Goal: Information Seeking & Learning: Compare options

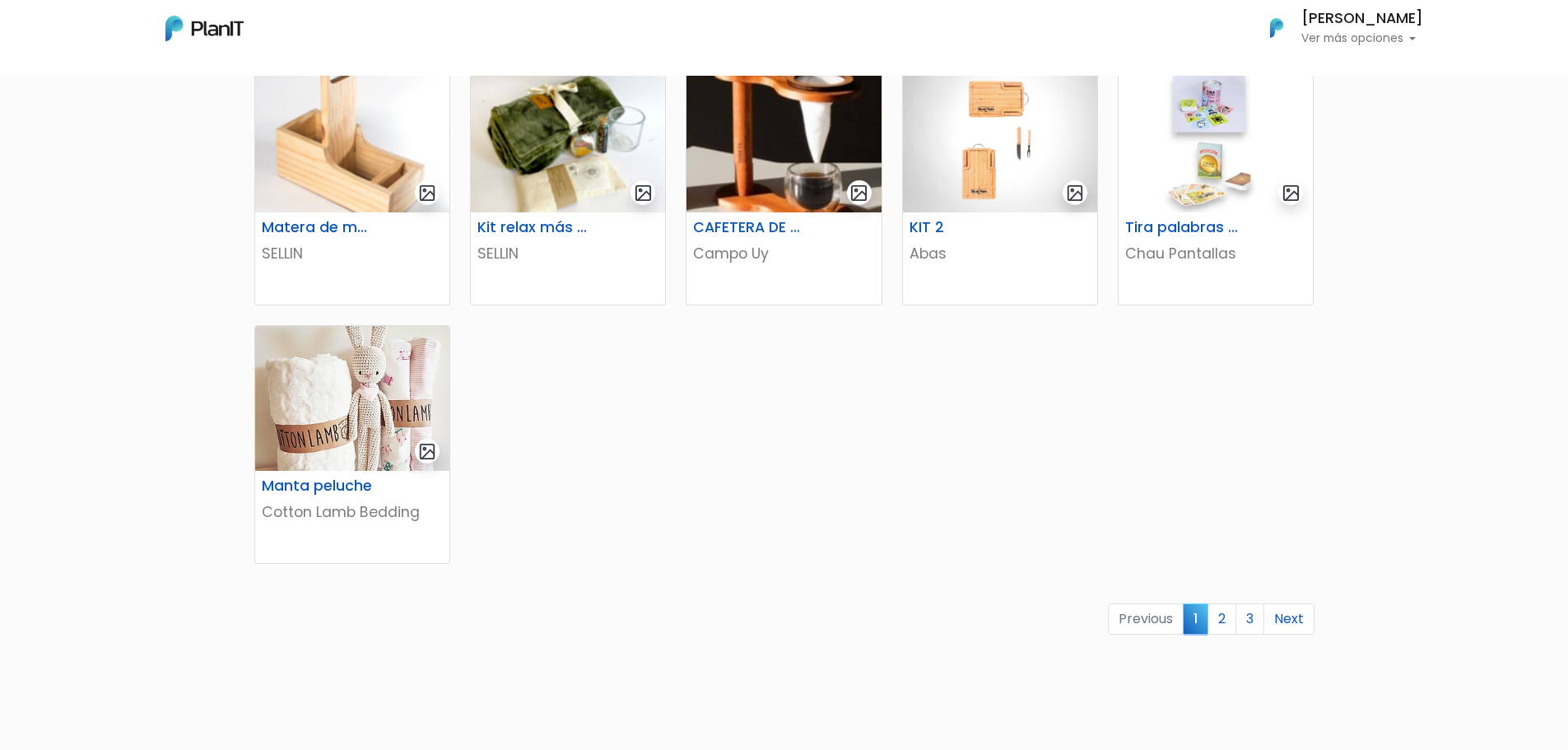
scroll to position [741, 0]
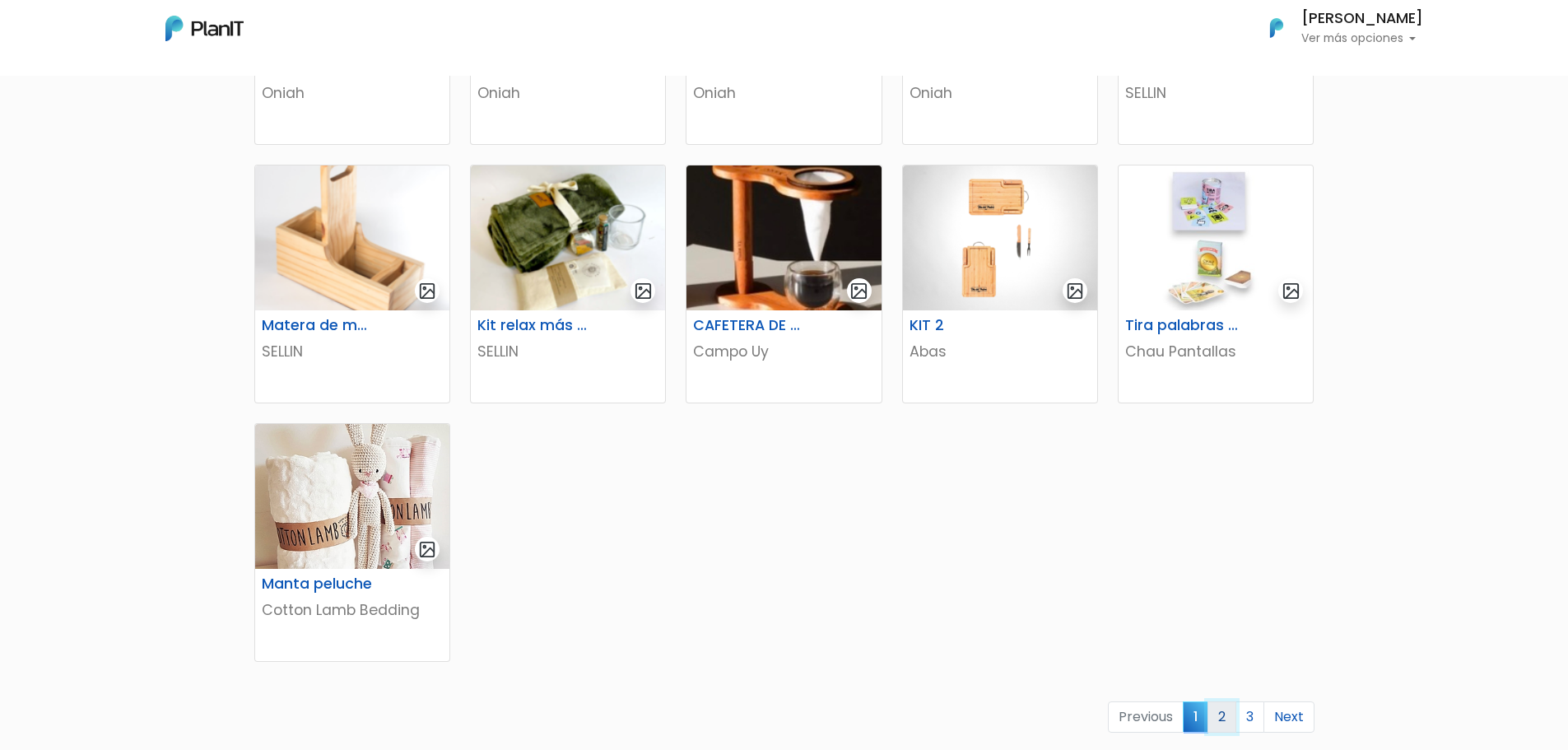
click at [1217, 715] on link "2" at bounding box center [1222, 716] width 29 height 31
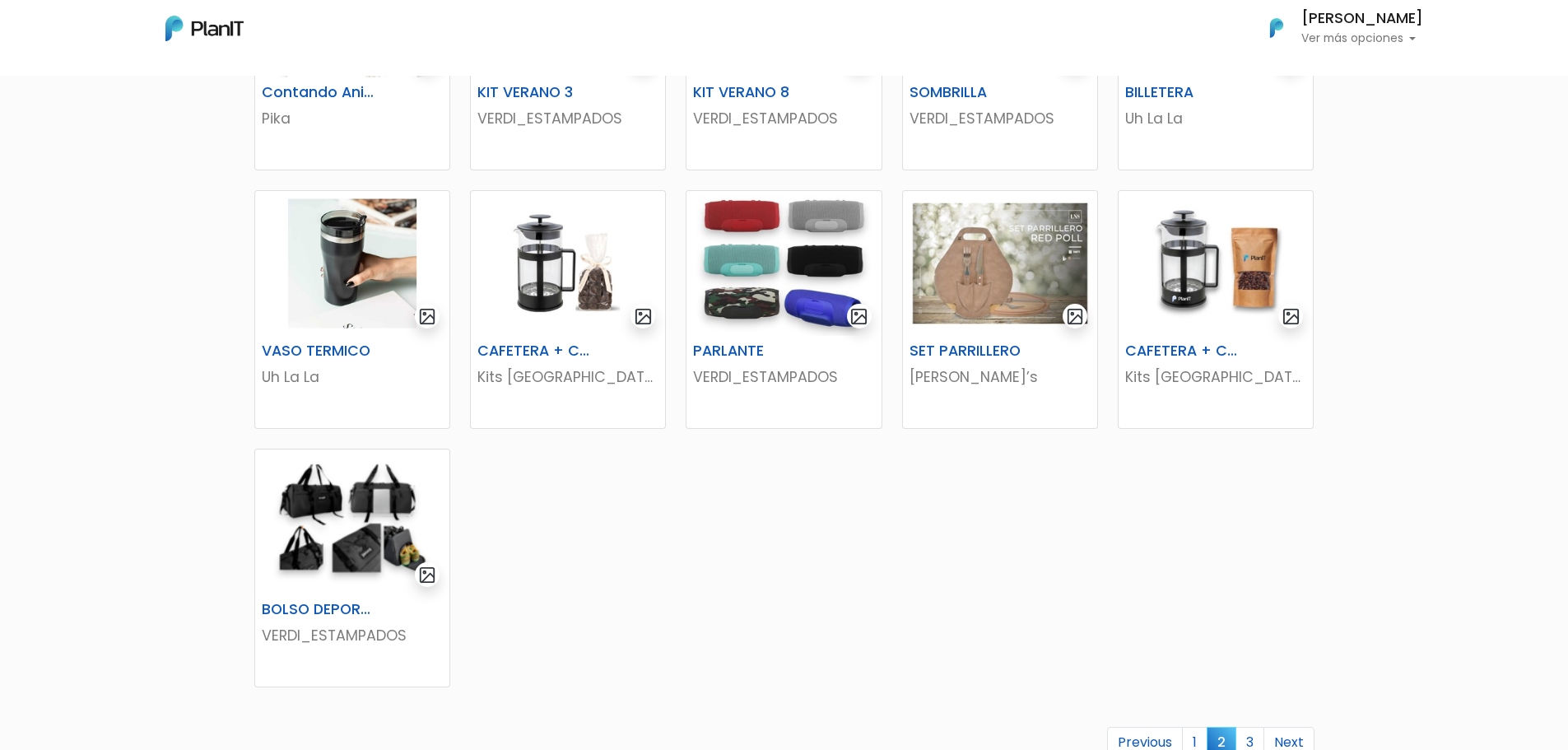
scroll to position [741, 0]
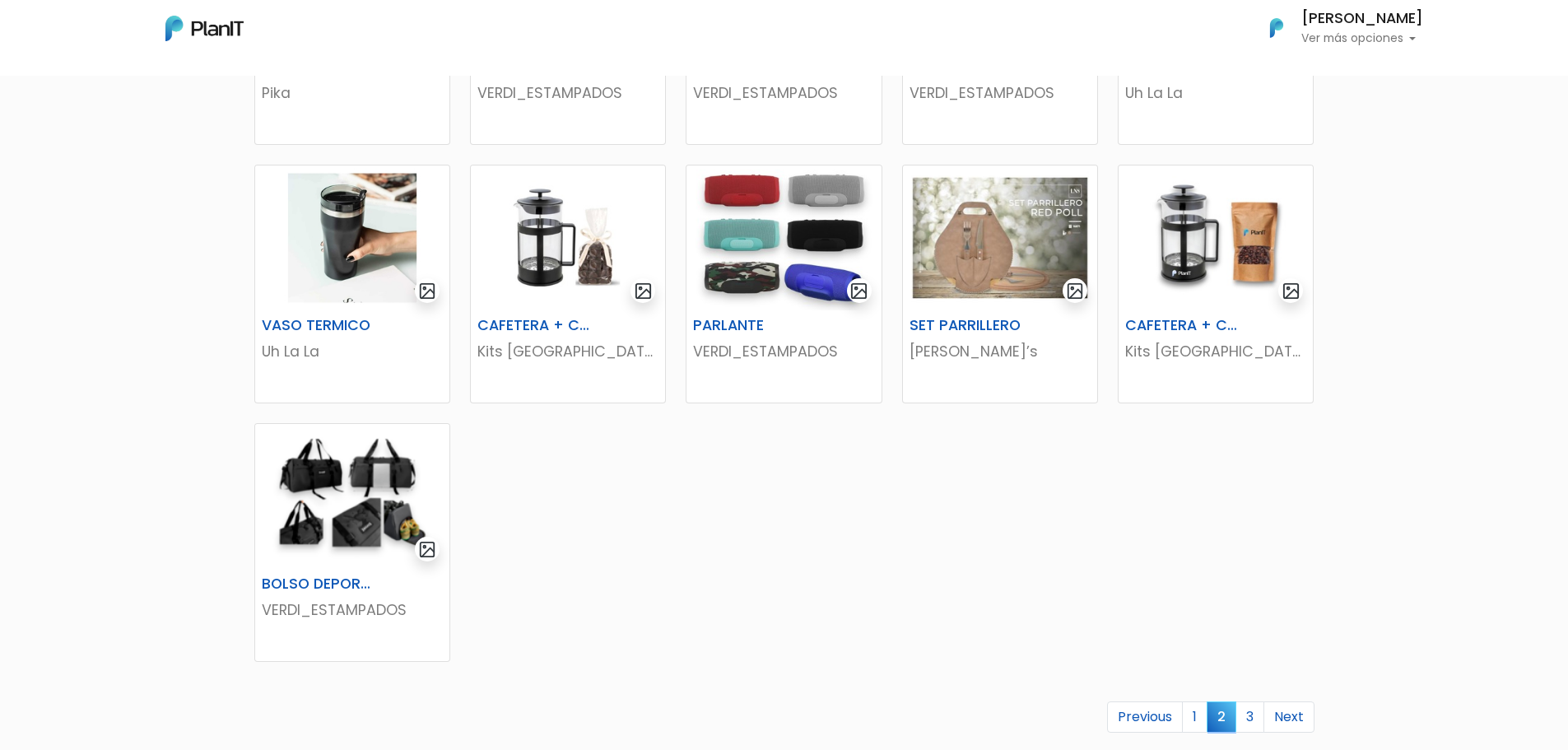
click at [1251, 716] on link "3" at bounding box center [1250, 716] width 29 height 31
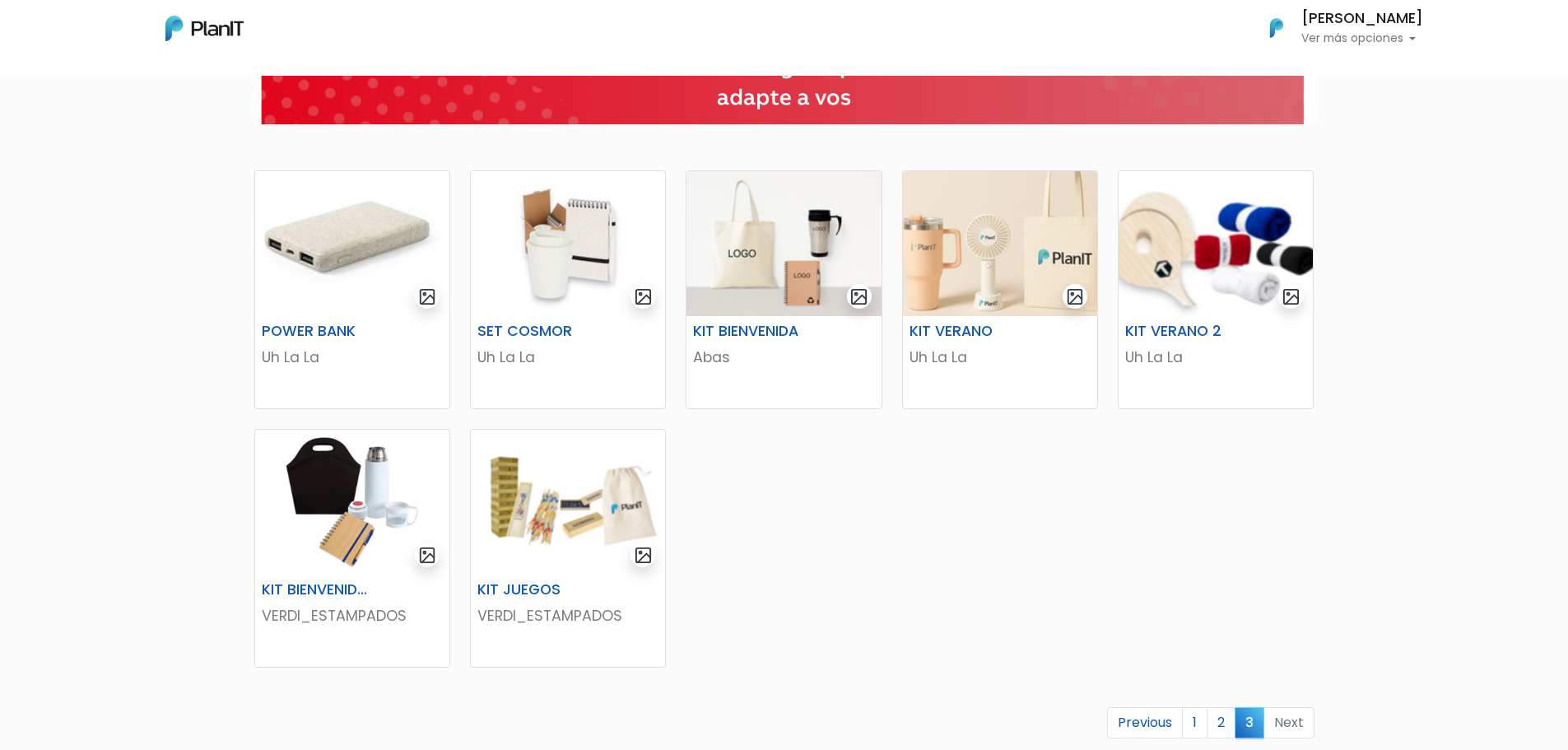
scroll to position [247, 0]
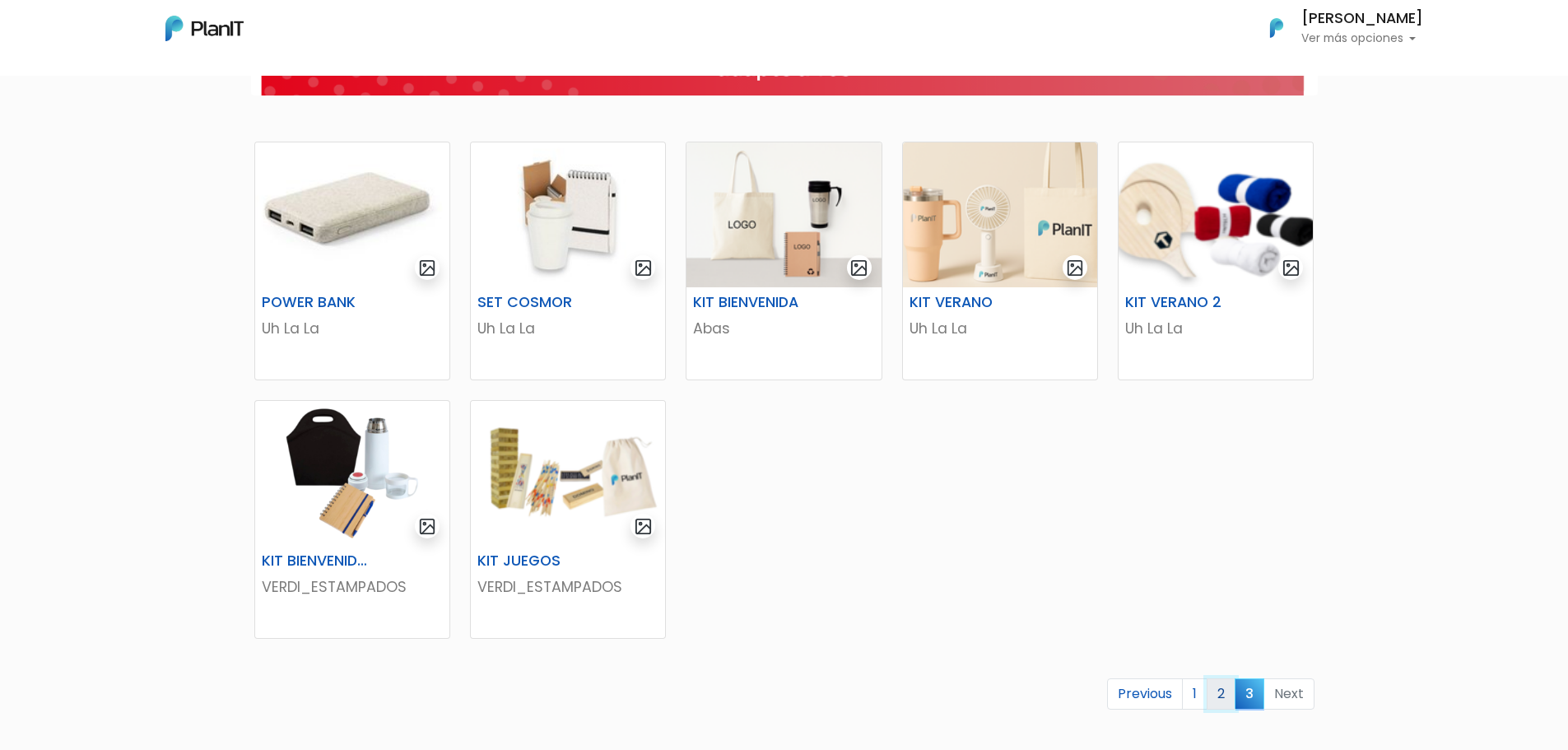
click at [1219, 692] on link "2" at bounding box center [1221, 693] width 29 height 31
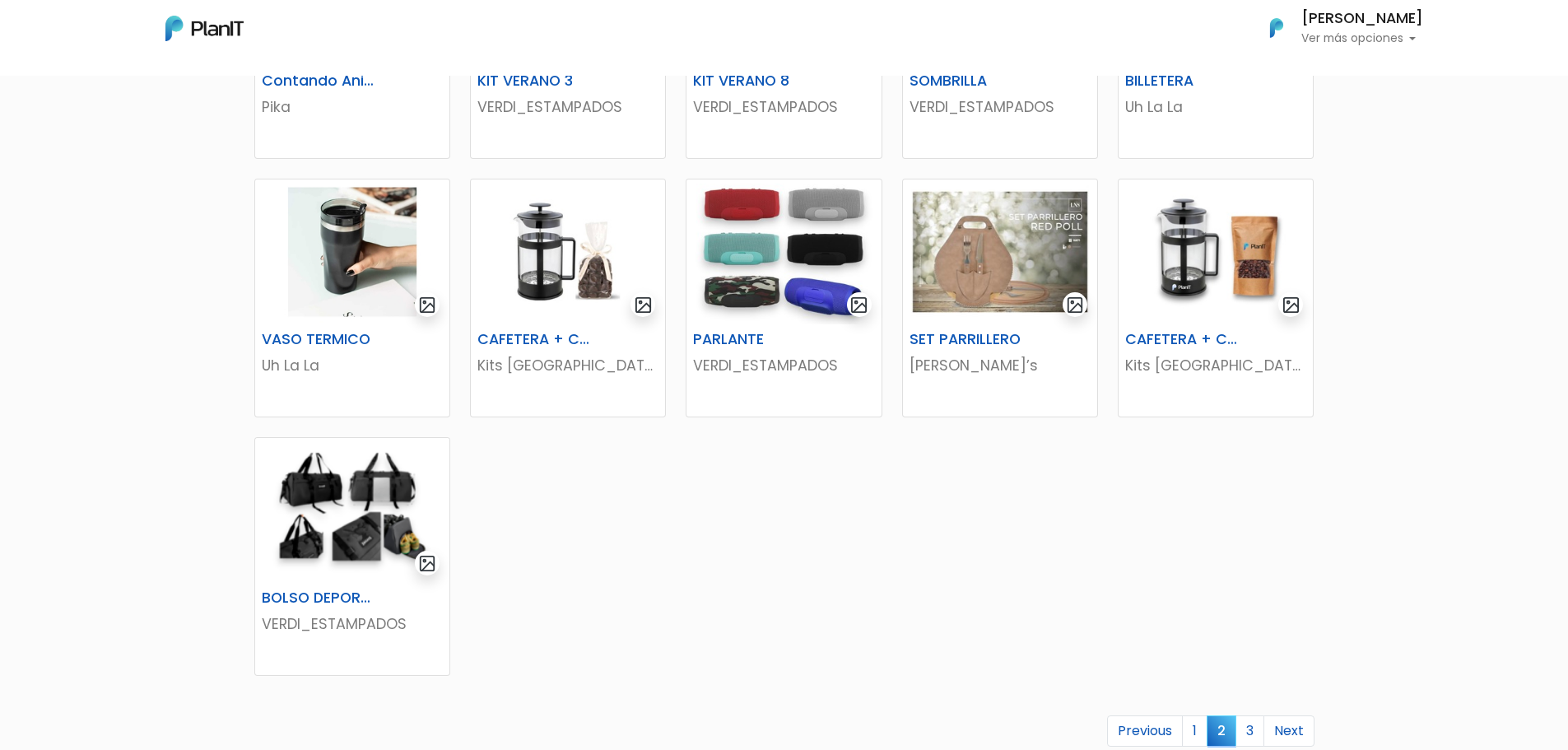
scroll to position [906, 0]
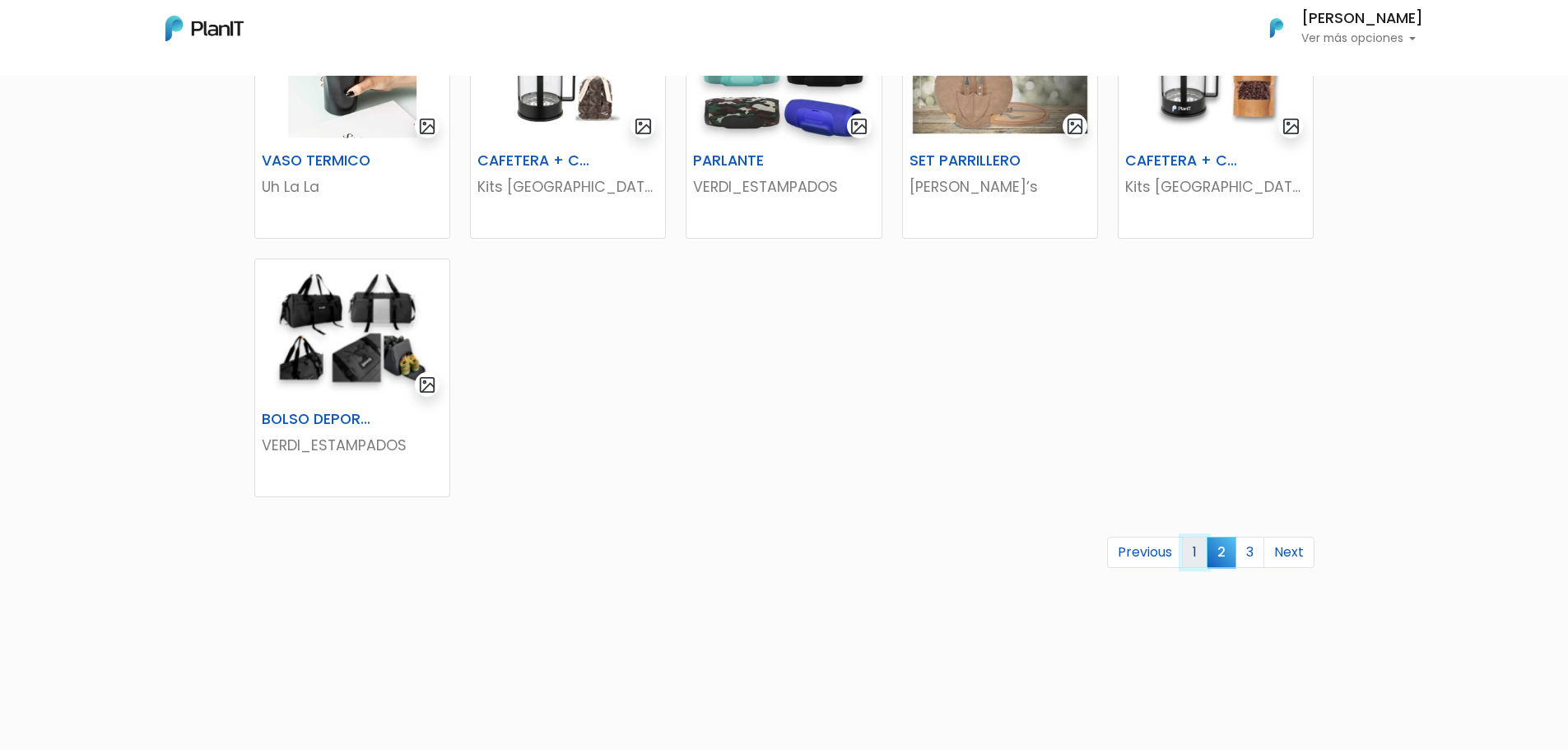
click at [1197, 553] on link "1" at bounding box center [1194, 552] width 25 height 31
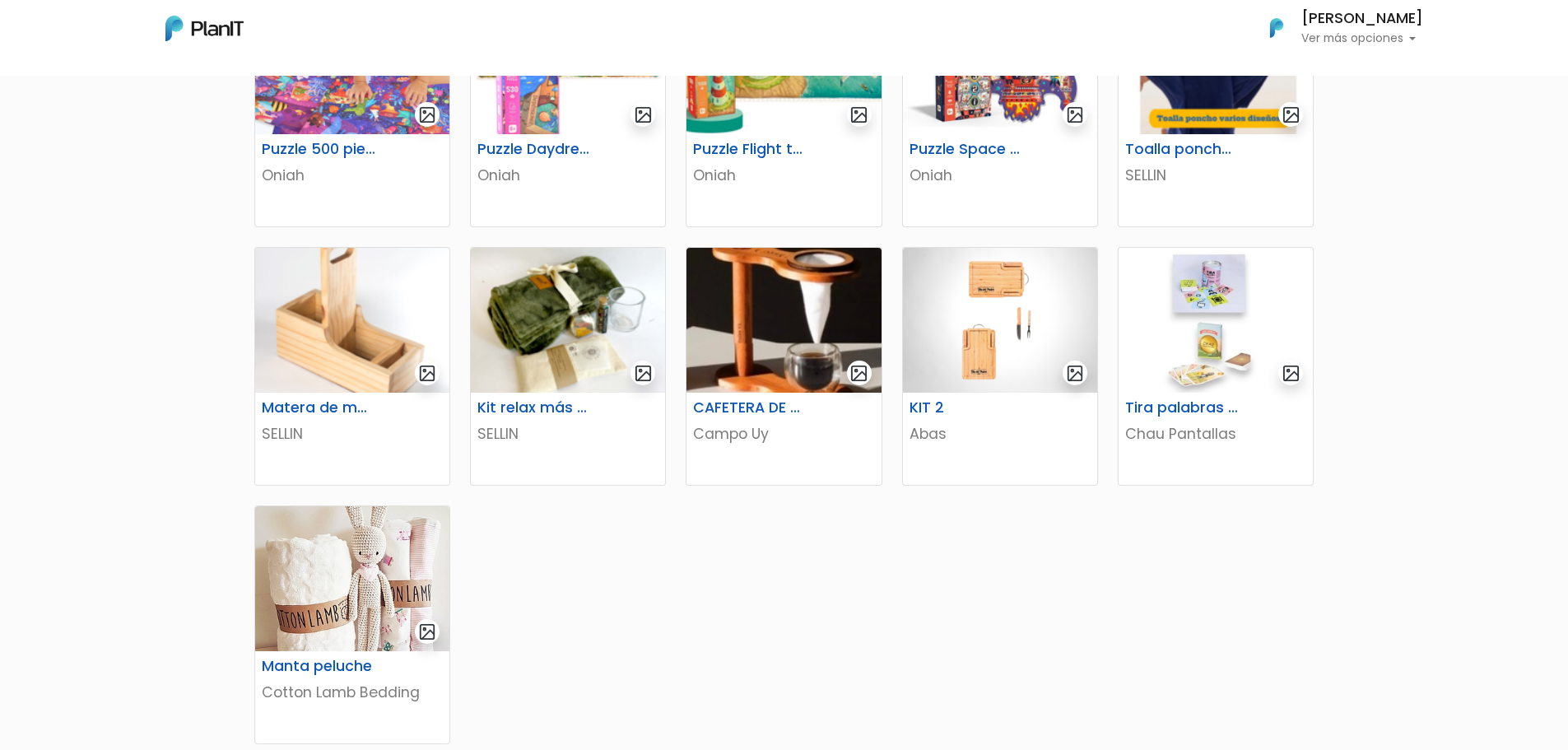
scroll to position [741, 0]
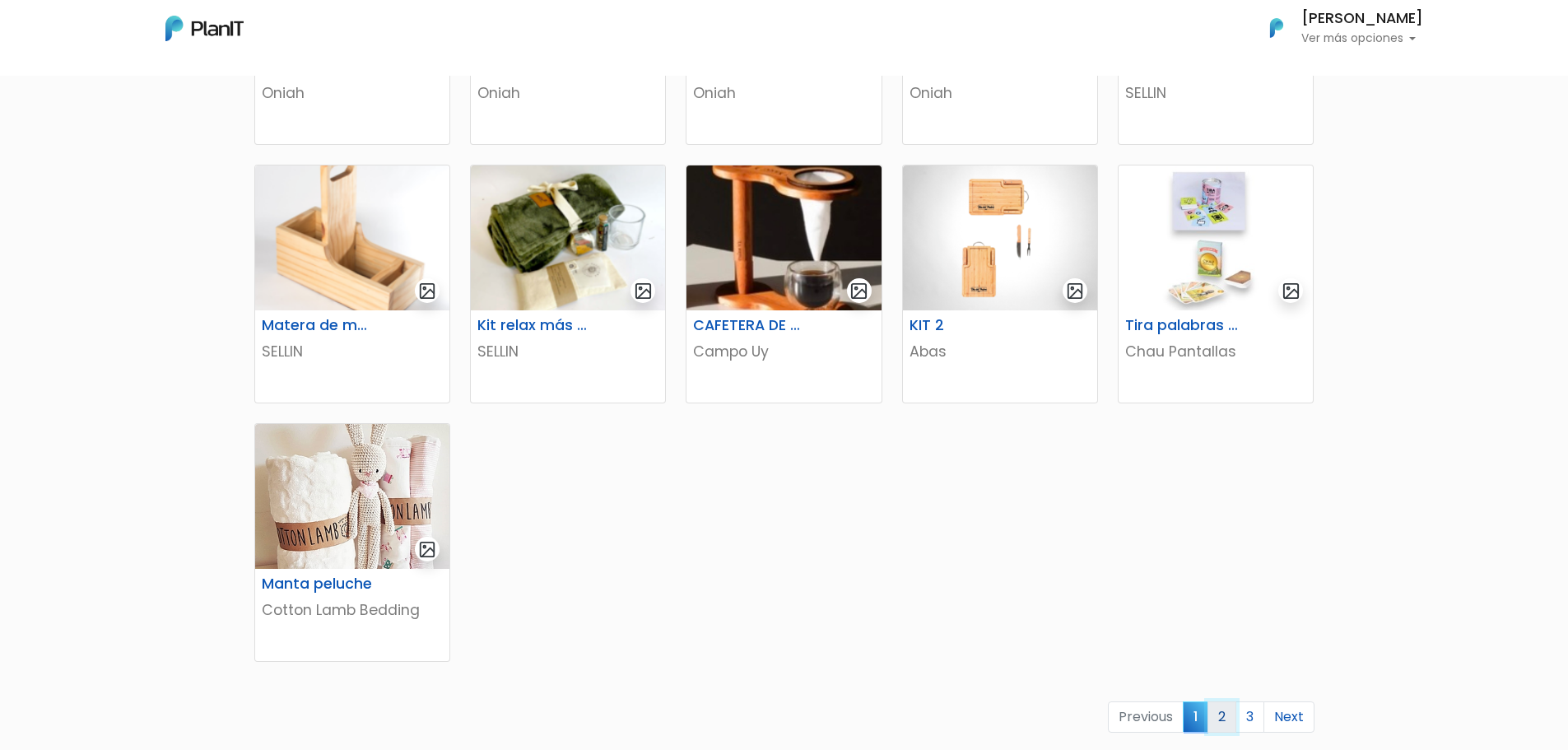
click at [1227, 721] on link "2" at bounding box center [1222, 716] width 29 height 31
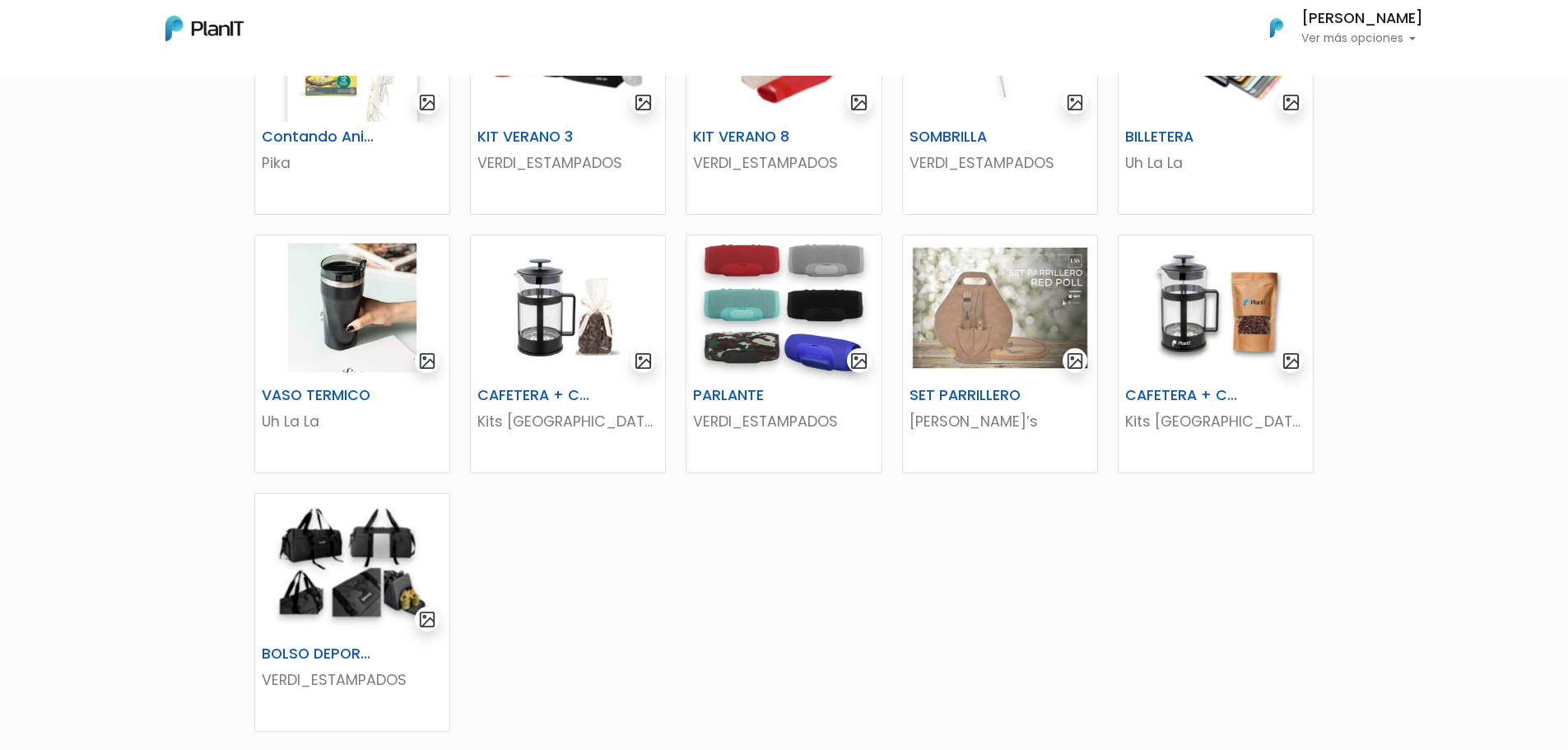
scroll to position [741, 0]
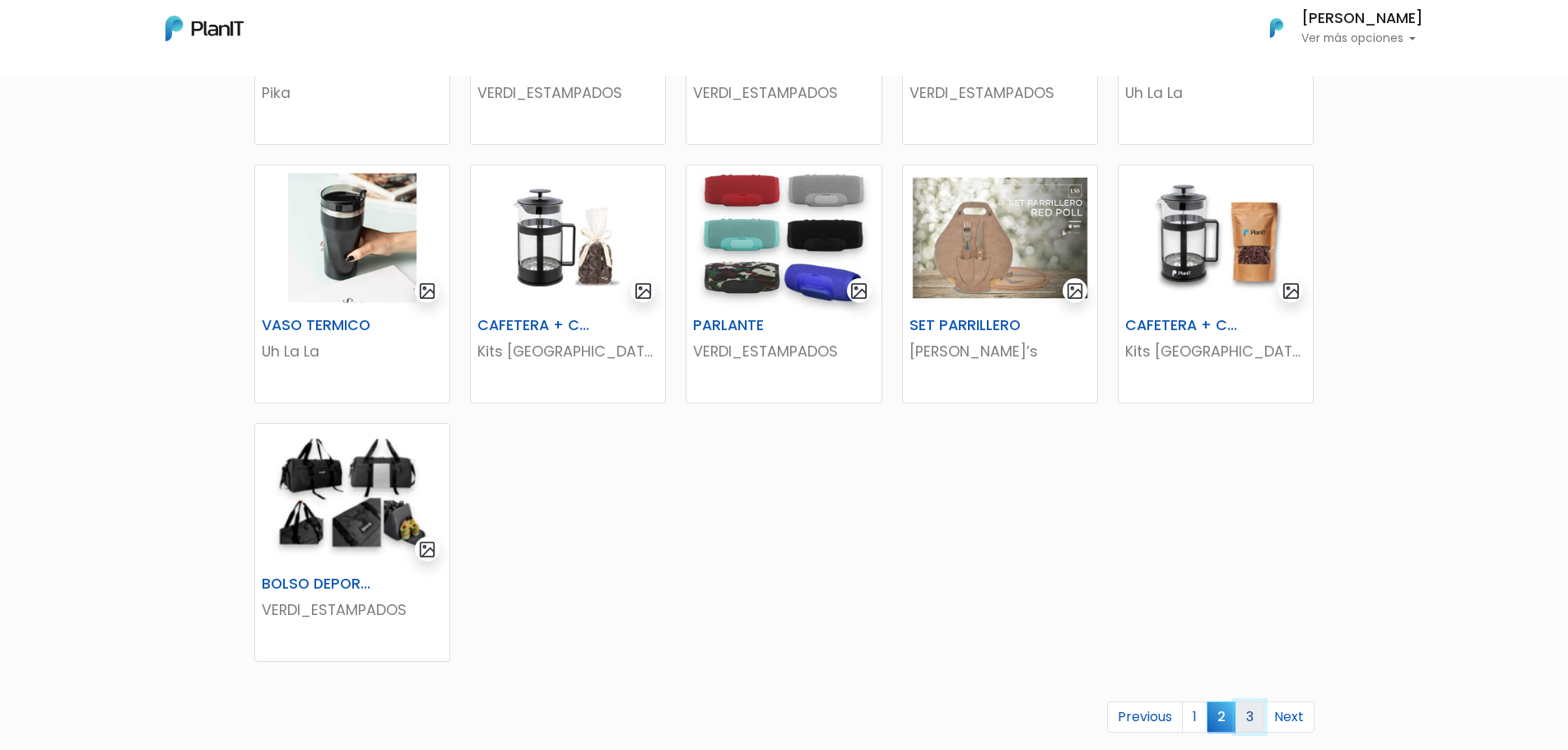
click at [1251, 712] on link "3" at bounding box center [1250, 716] width 29 height 31
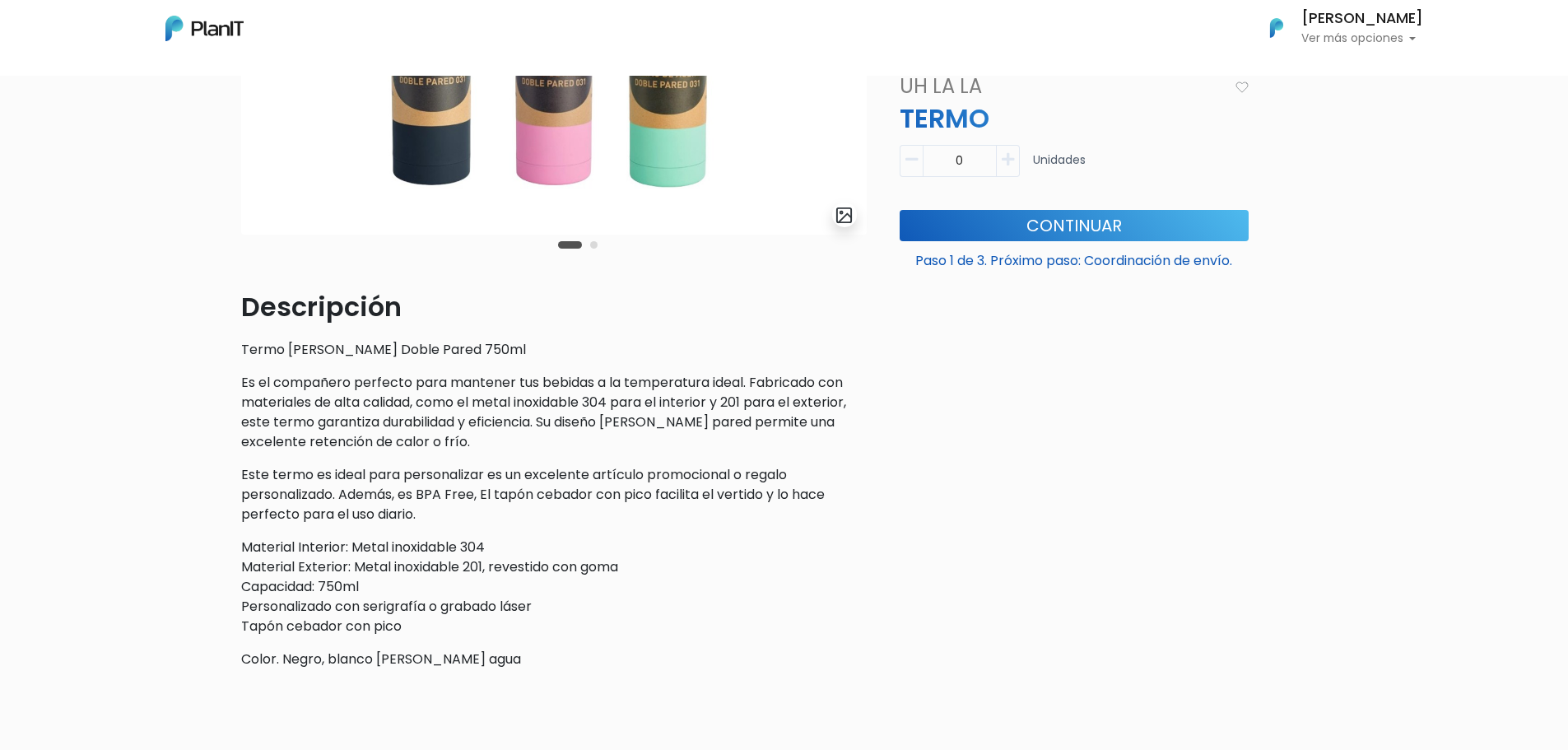
scroll to position [329, 0]
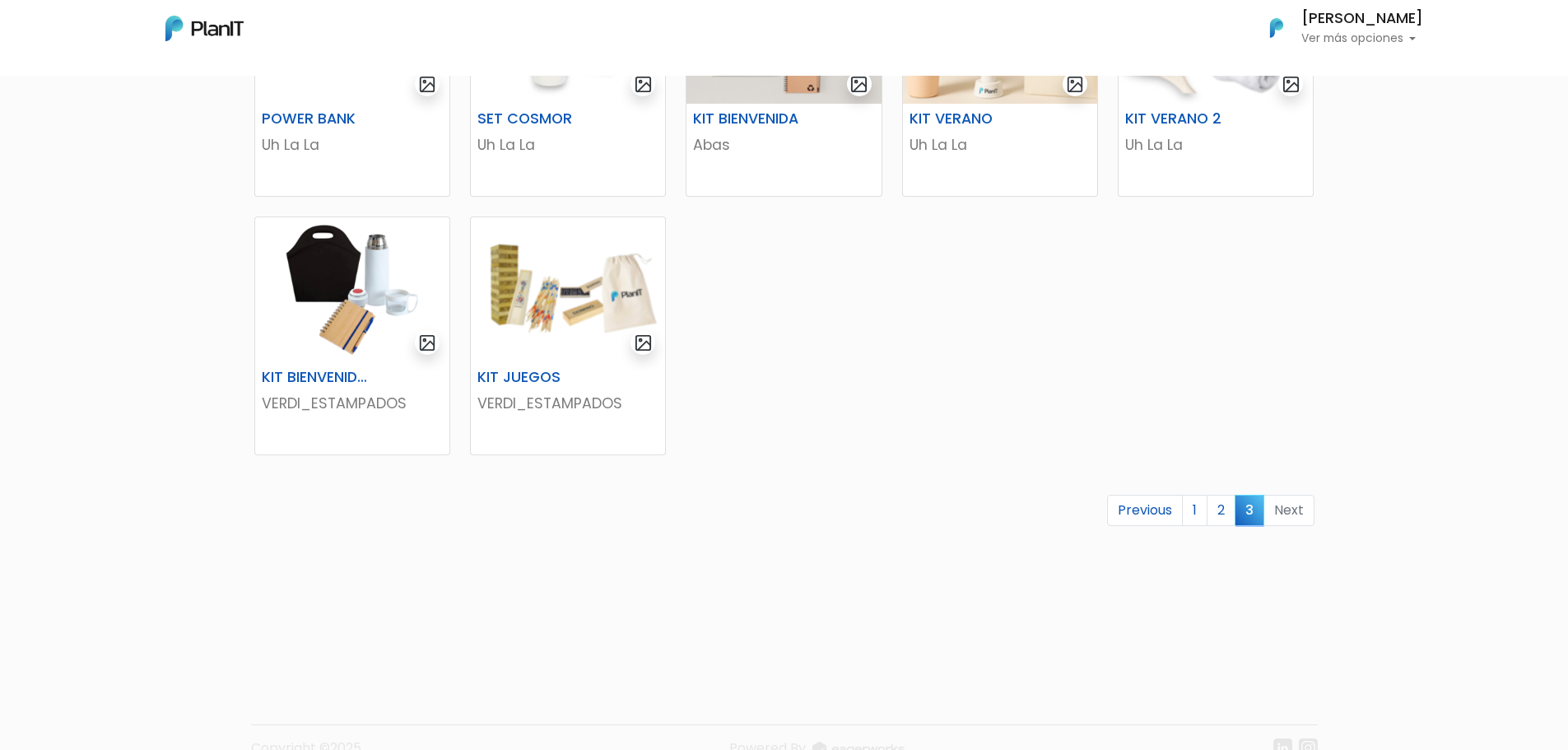
scroll to position [464, 0]
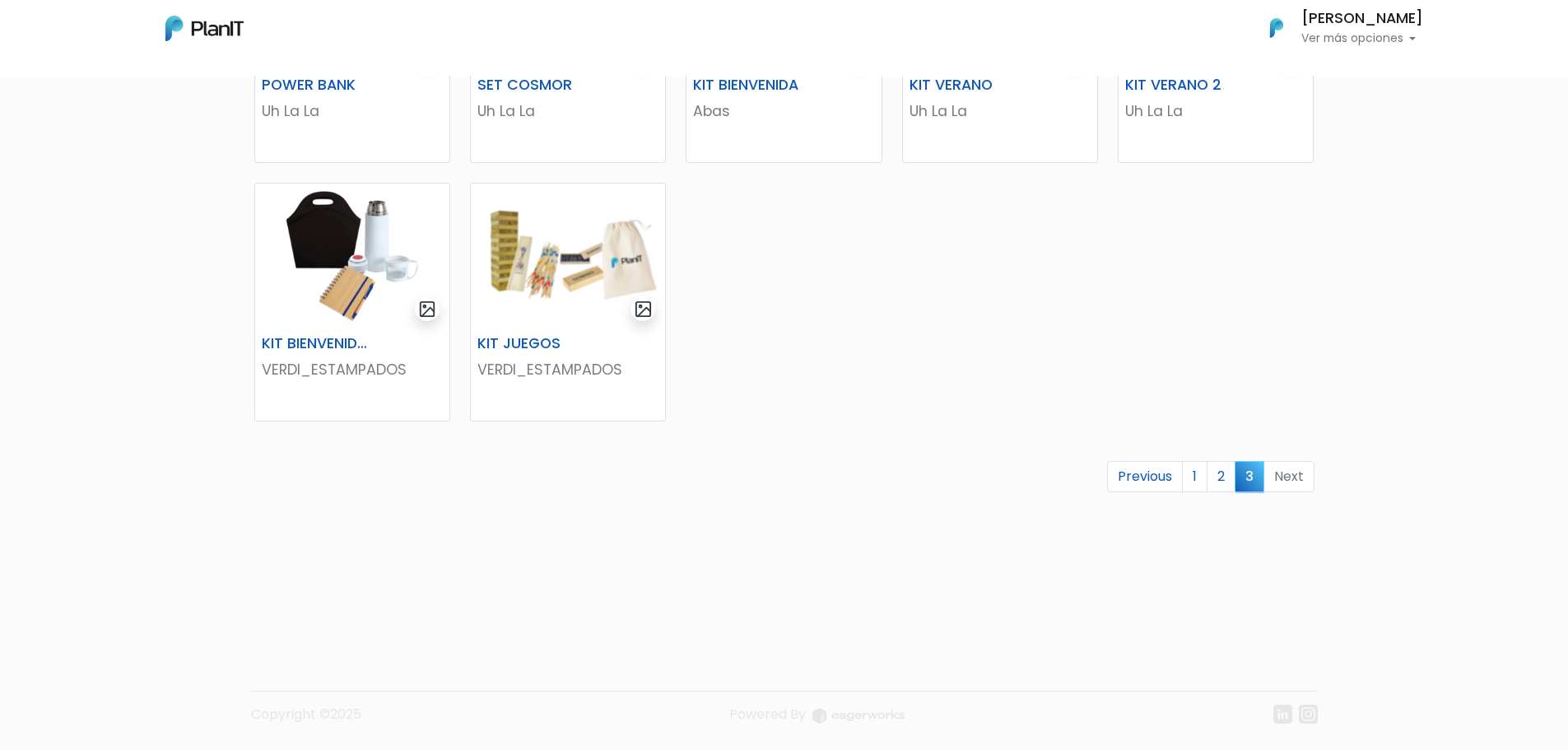
click at [1290, 474] on li "Next" at bounding box center [1289, 477] width 50 height 32
click at [1278, 486] on li "Next" at bounding box center [1289, 477] width 50 height 32
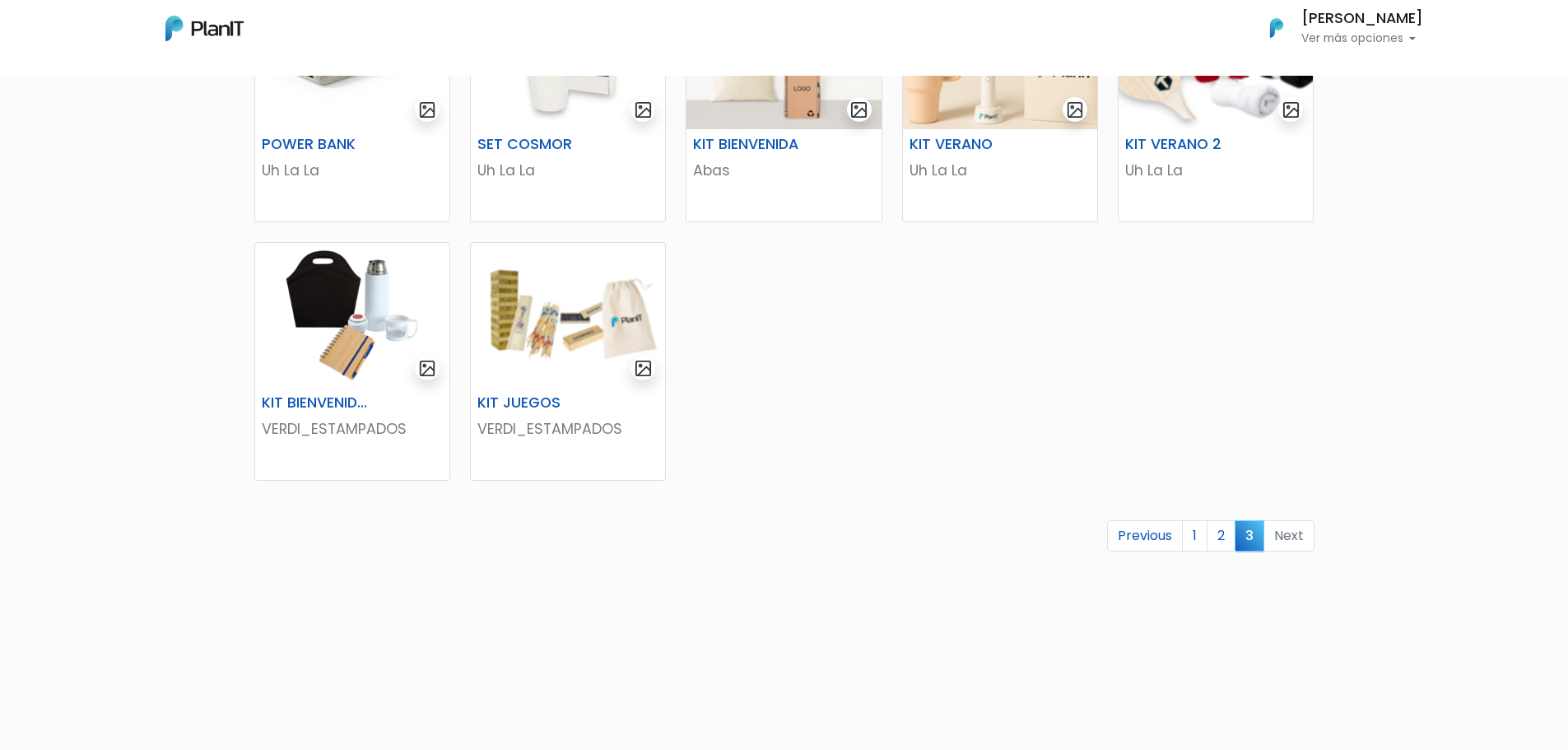
scroll to position [411, 0]
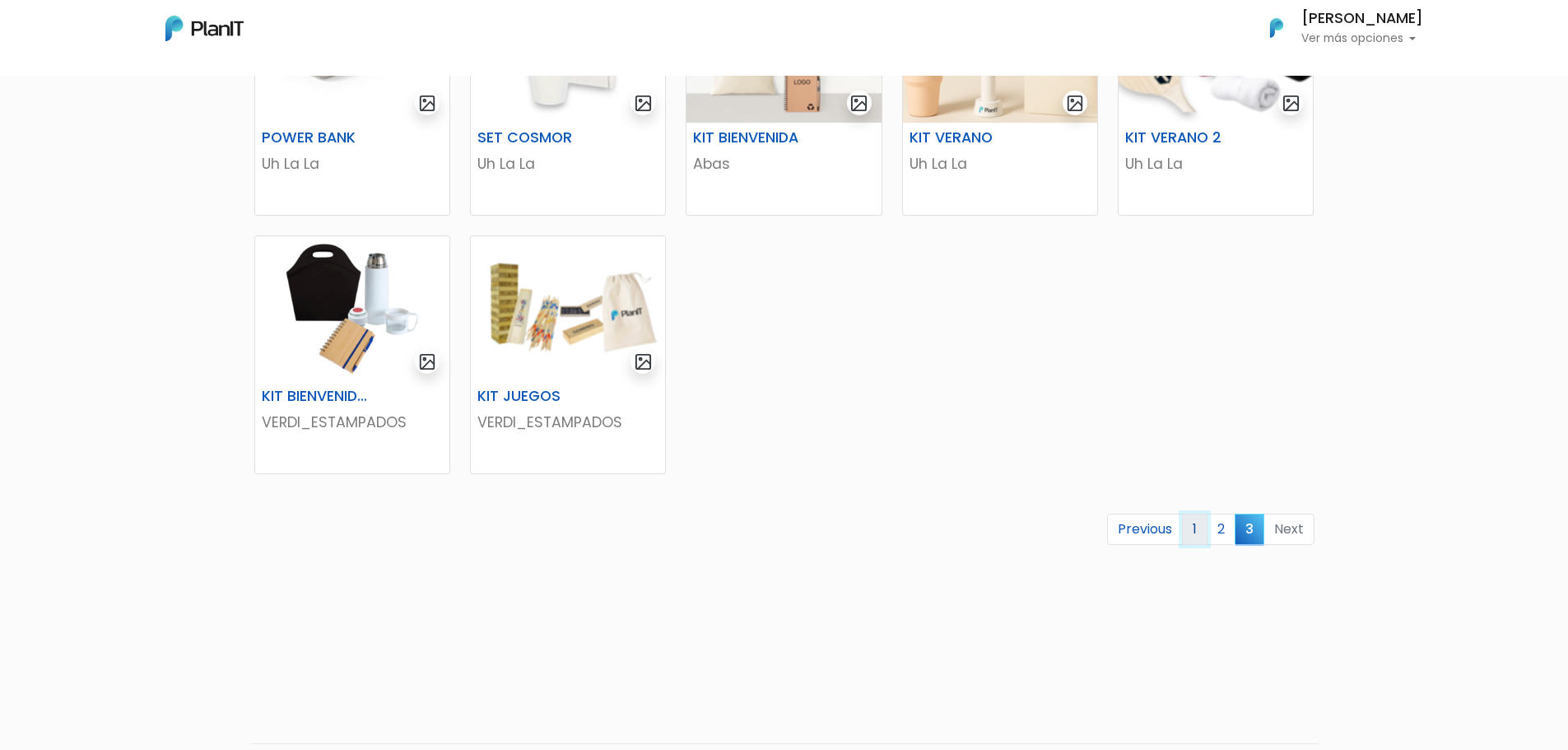
click at [1199, 526] on link "1" at bounding box center [1194, 529] width 25 height 31
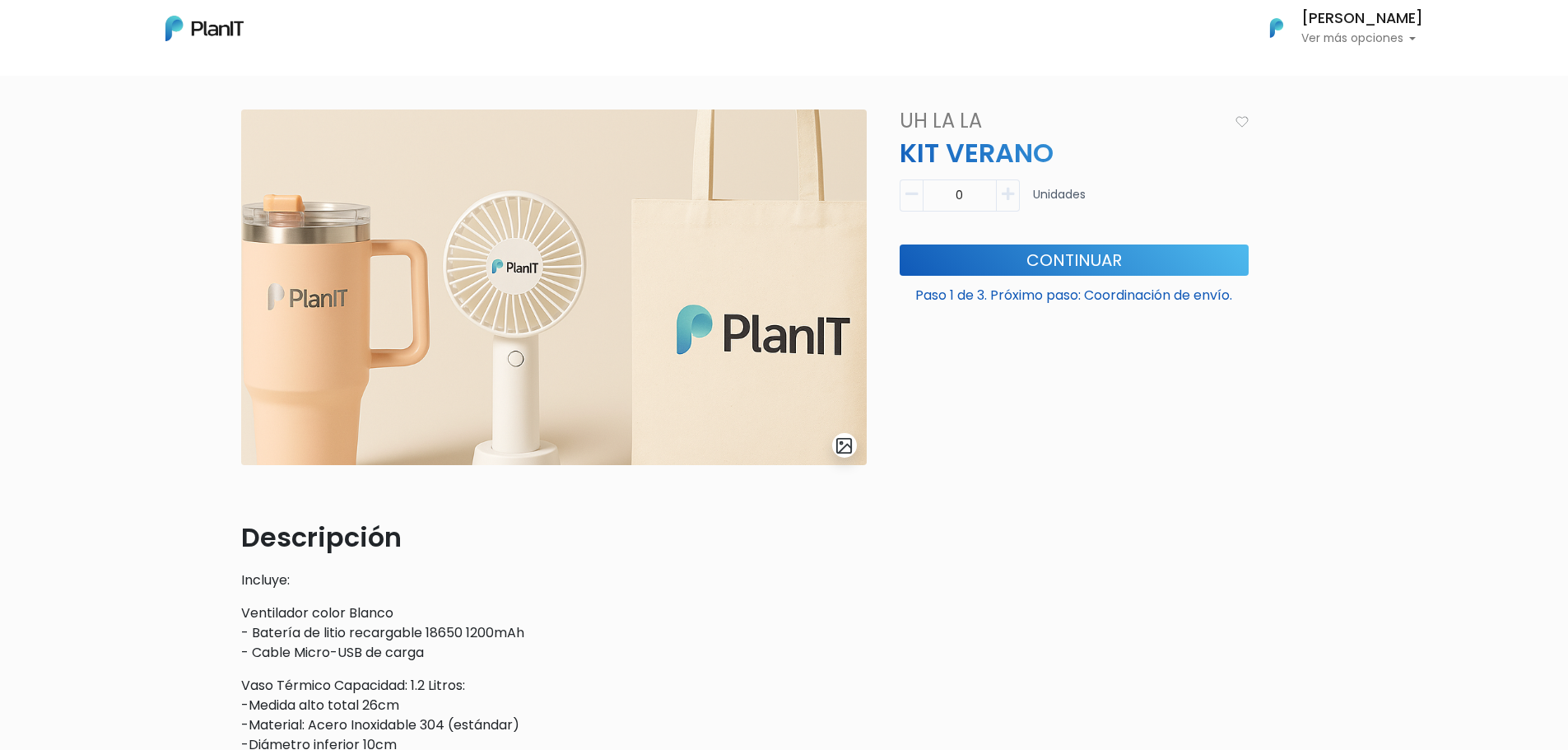
scroll to position [82, 0]
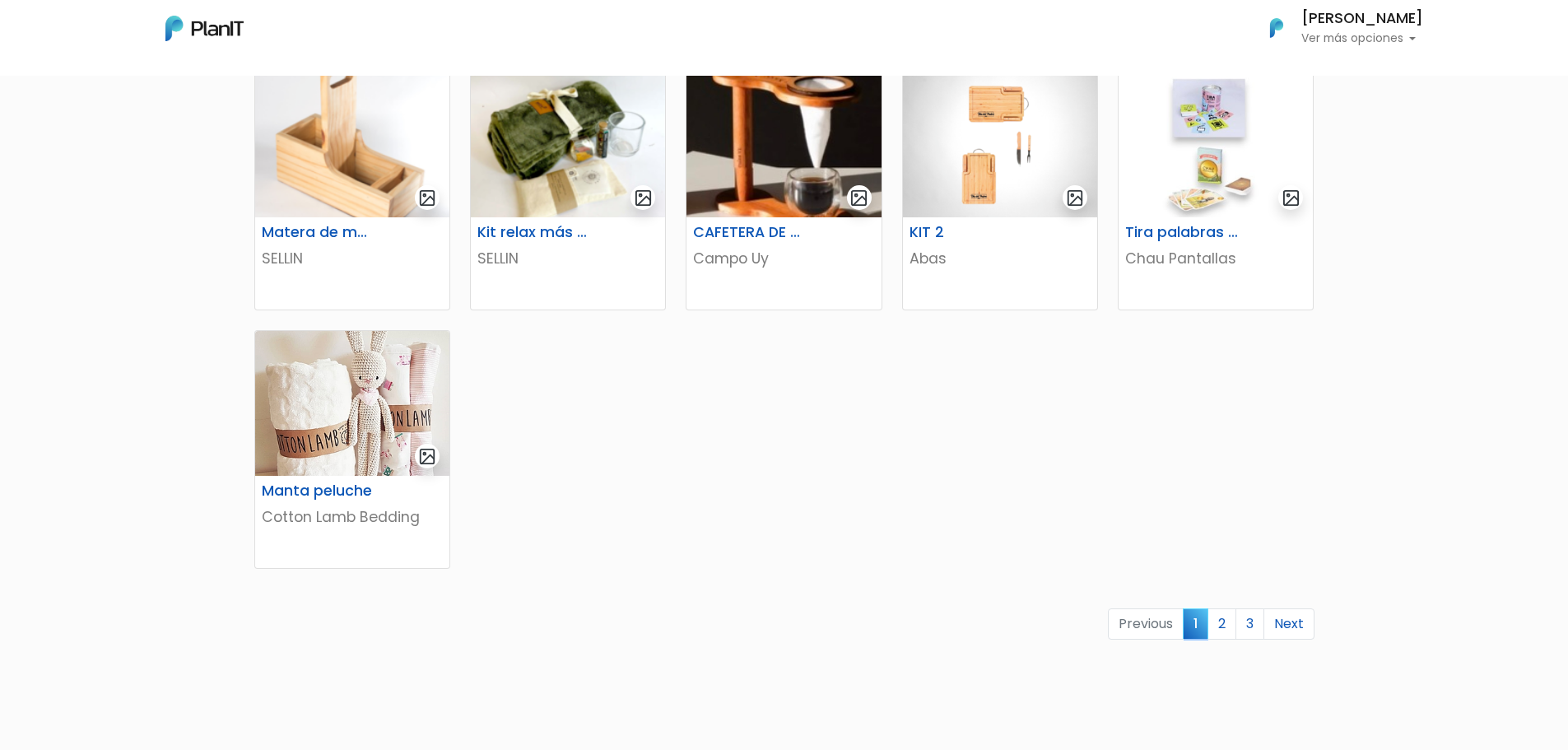
scroll to position [981, 0]
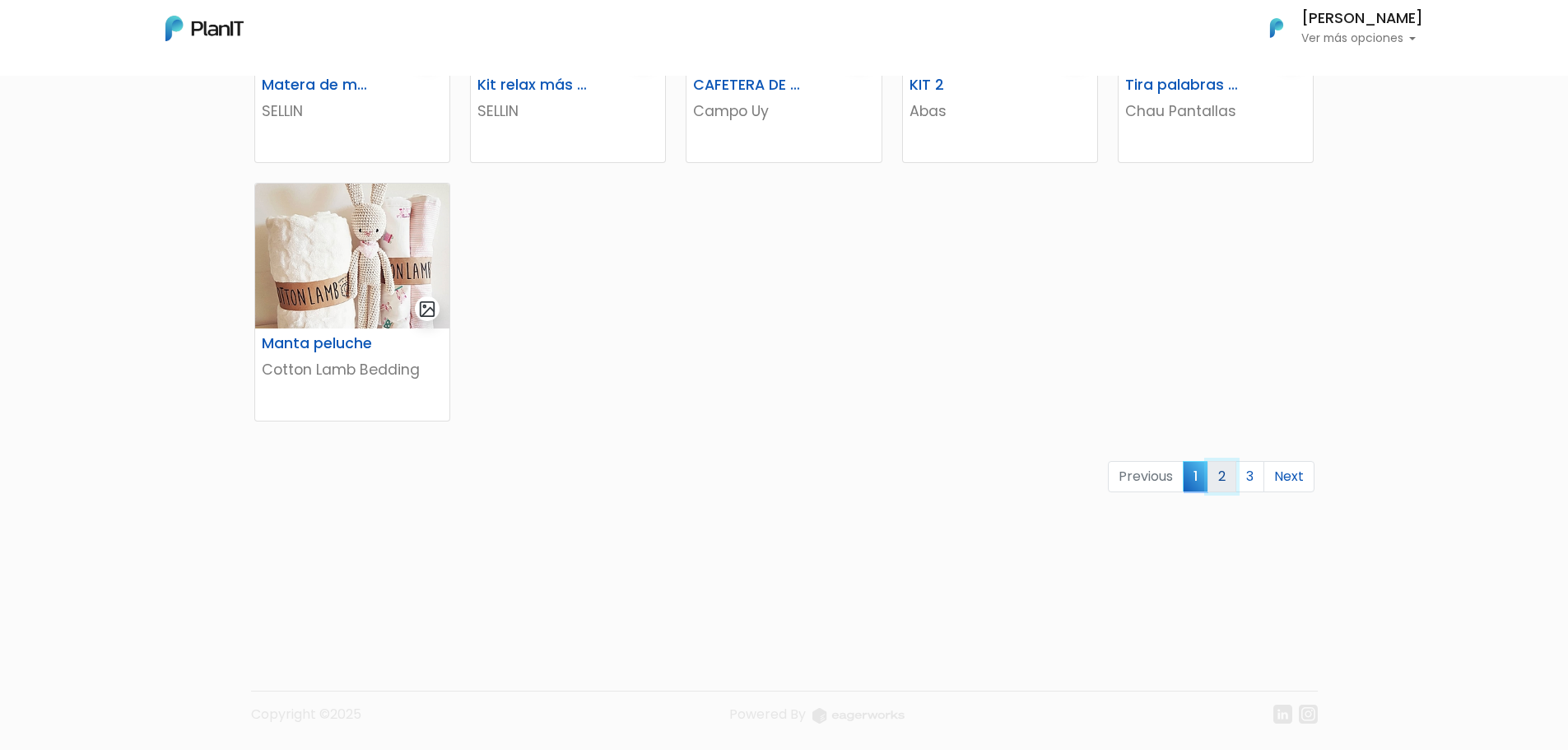
drag, startPoint x: 1227, startPoint y: 479, endPoint x: 1204, endPoint y: 495, distance: 28.0
click at [1227, 479] on link "2" at bounding box center [1222, 476] width 29 height 31
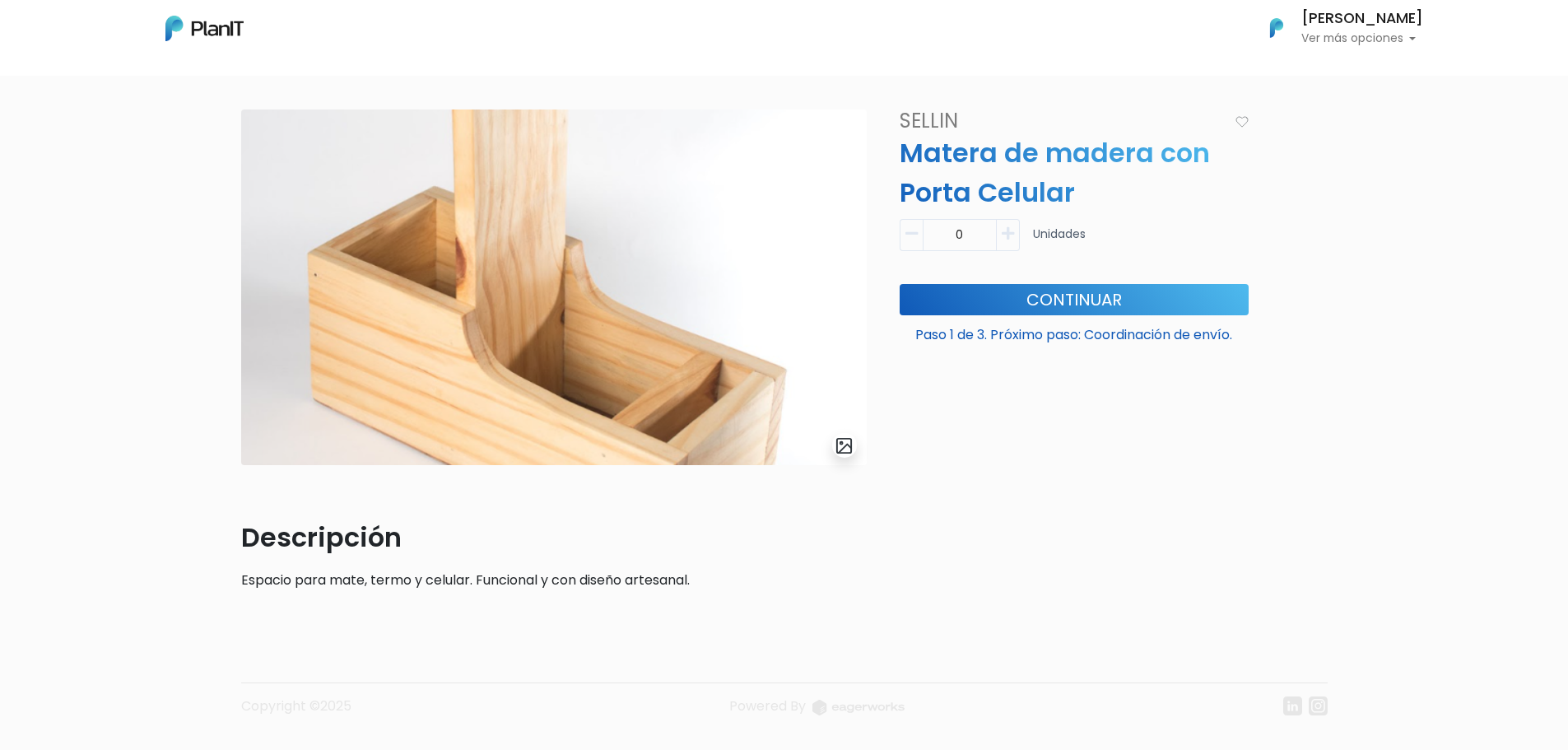
scroll to position [3, 0]
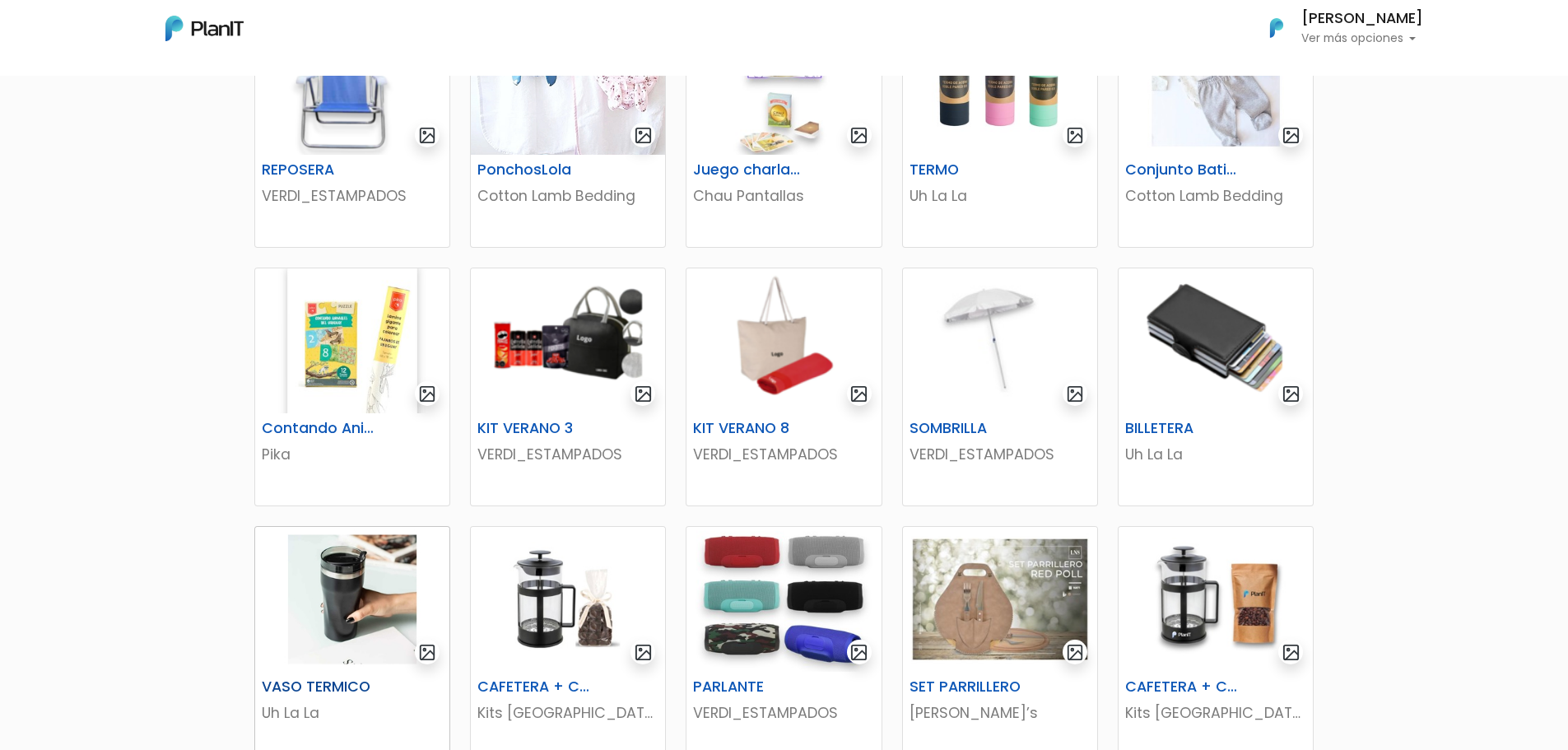
scroll to position [411, 0]
